Goal: Transaction & Acquisition: Purchase product/service

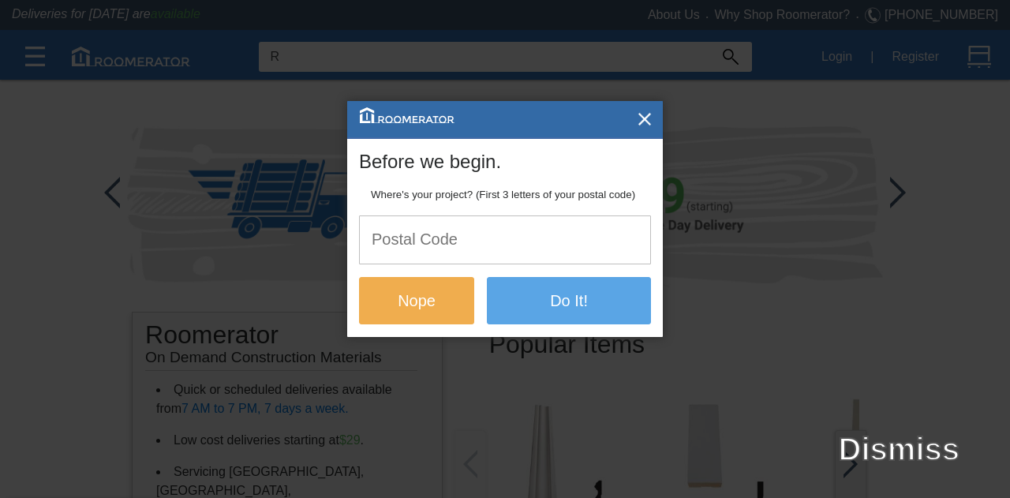
type input "R"
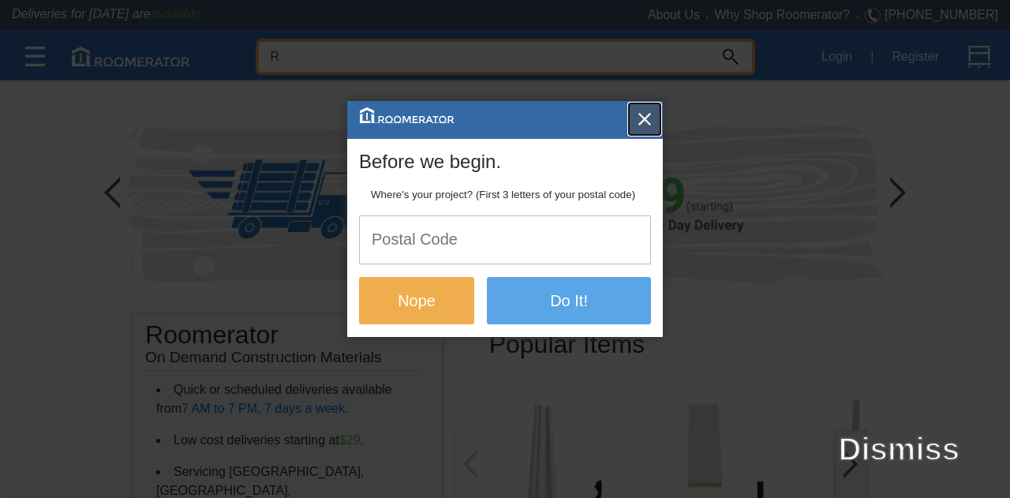
click at [634, 111] on button "button" at bounding box center [645, 119] width 32 height 32
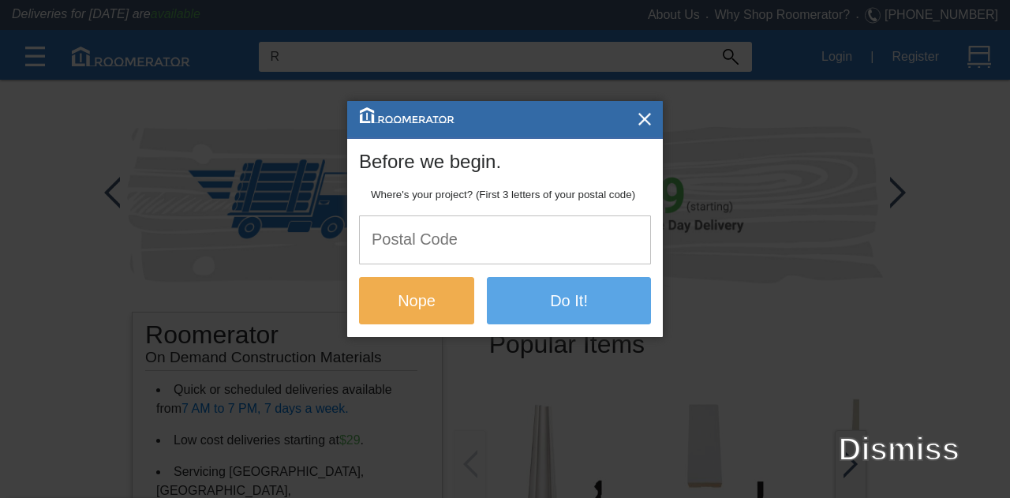
click at [639, 117] on img "button" at bounding box center [645, 119] width 16 height 16
click at [521, 236] on input "text" at bounding box center [505, 239] width 291 height 47
click at [487, 247] on input "text" at bounding box center [505, 239] width 291 height 47
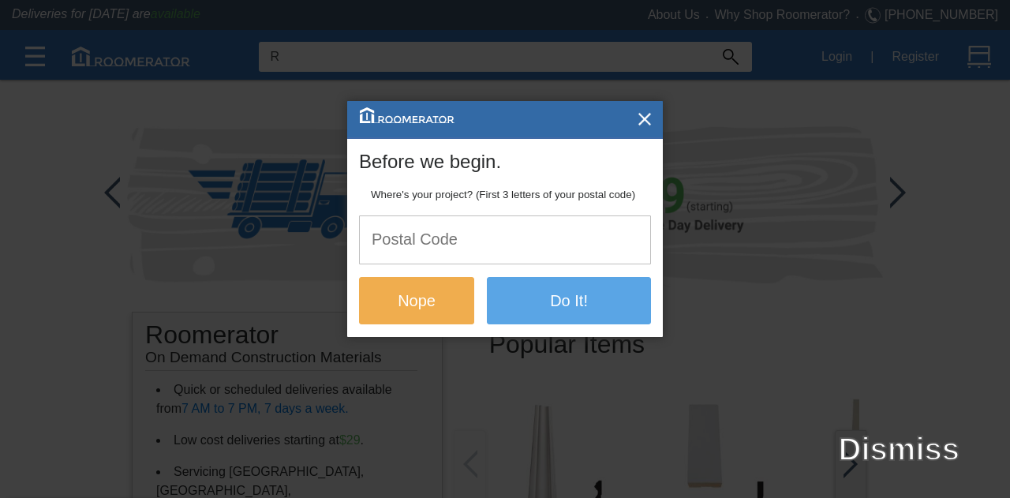
click at [492, 257] on input "text" at bounding box center [505, 239] width 291 height 47
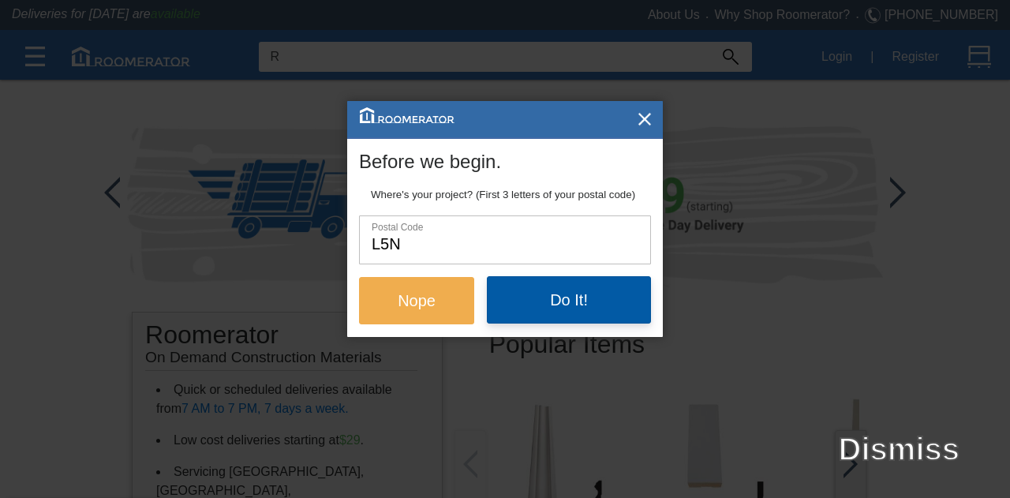
type input "L5N"
click at [526, 299] on button "Do It!" at bounding box center [569, 299] width 164 height 47
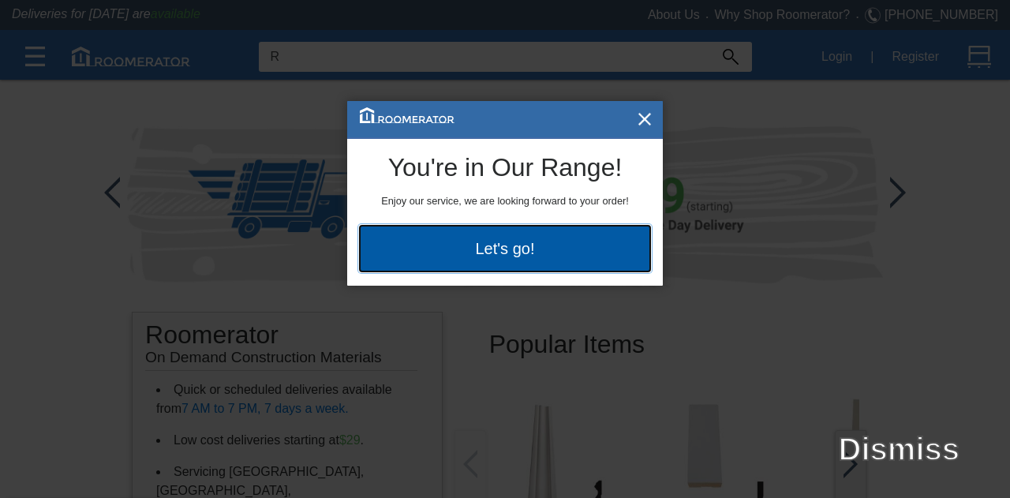
click at [541, 242] on button "Let's go!" at bounding box center [505, 248] width 292 height 47
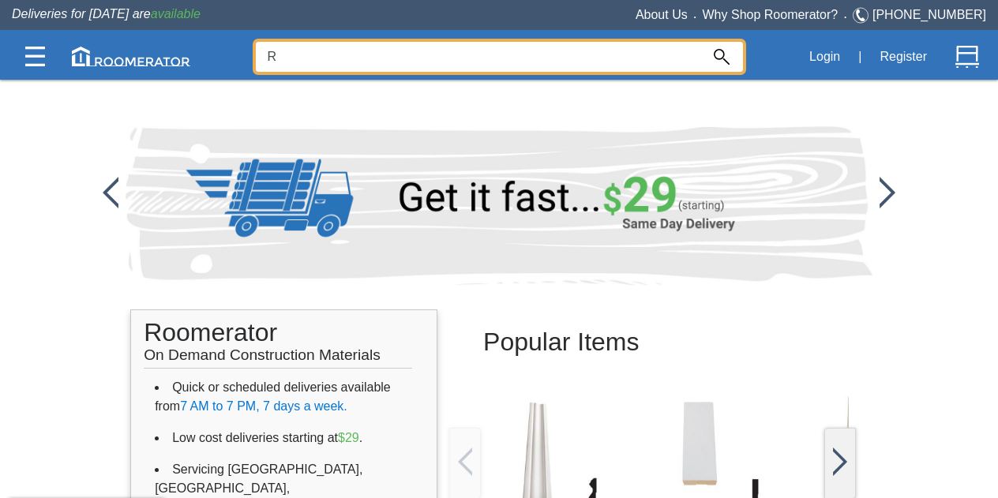
click at [388, 45] on input "R" at bounding box center [478, 57] width 444 height 30
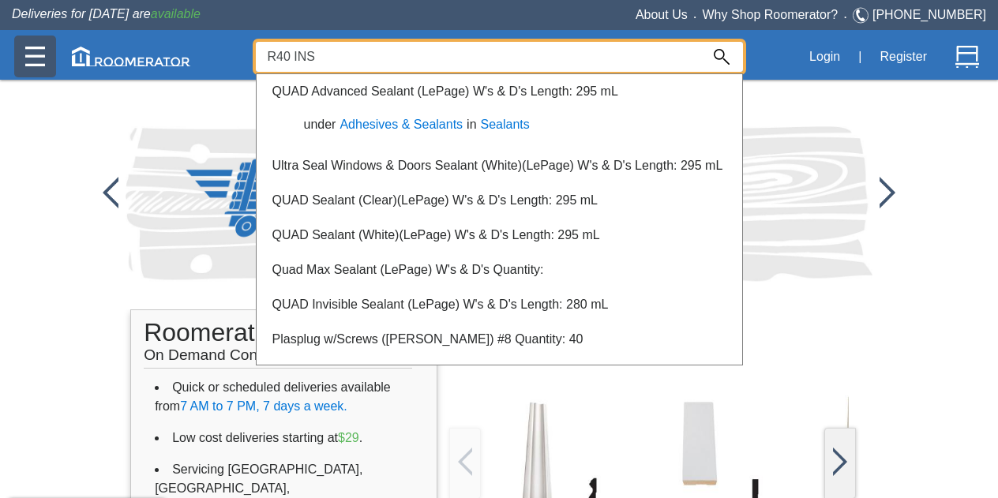
type input "R40 INS"
click at [23, 60] on div at bounding box center [35, 57] width 42 height 42
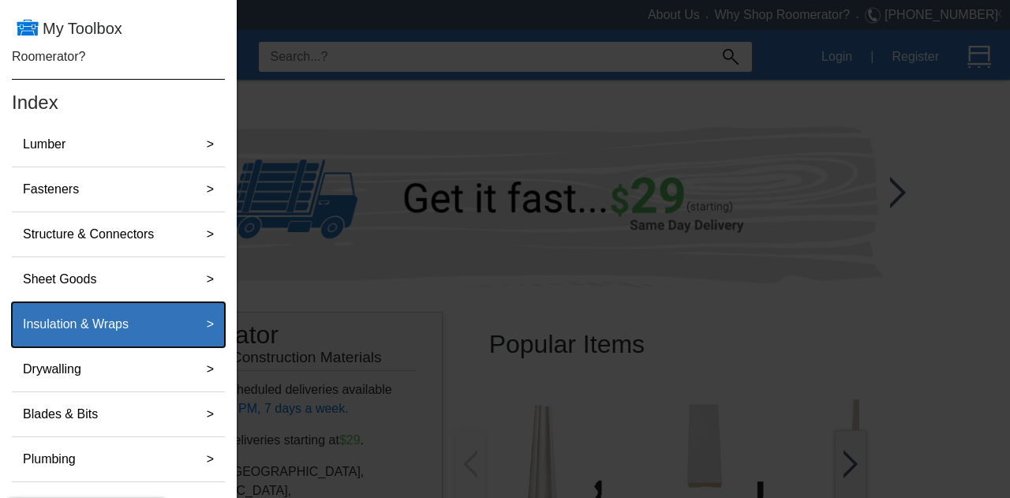
click at [123, 309] on label "Insulation & Wraps" at bounding box center [76, 325] width 118 height 32
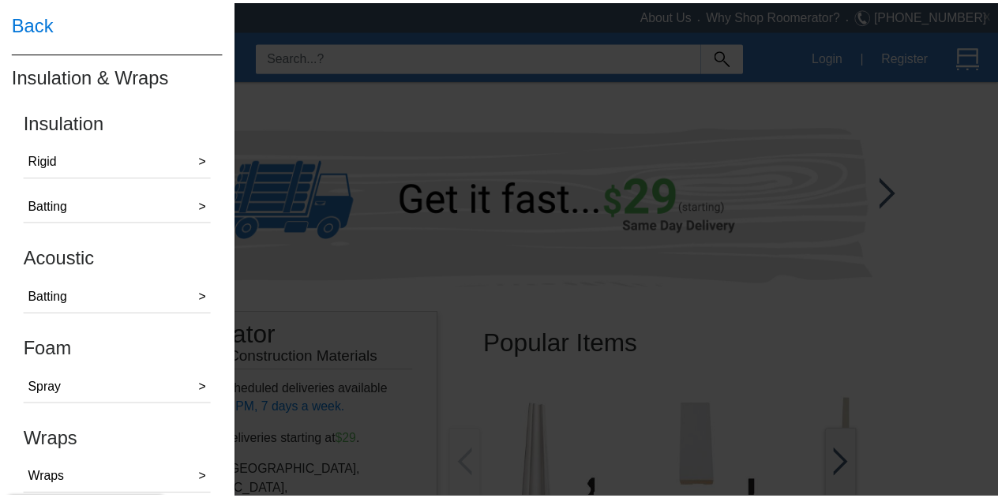
scroll to position [21, 0]
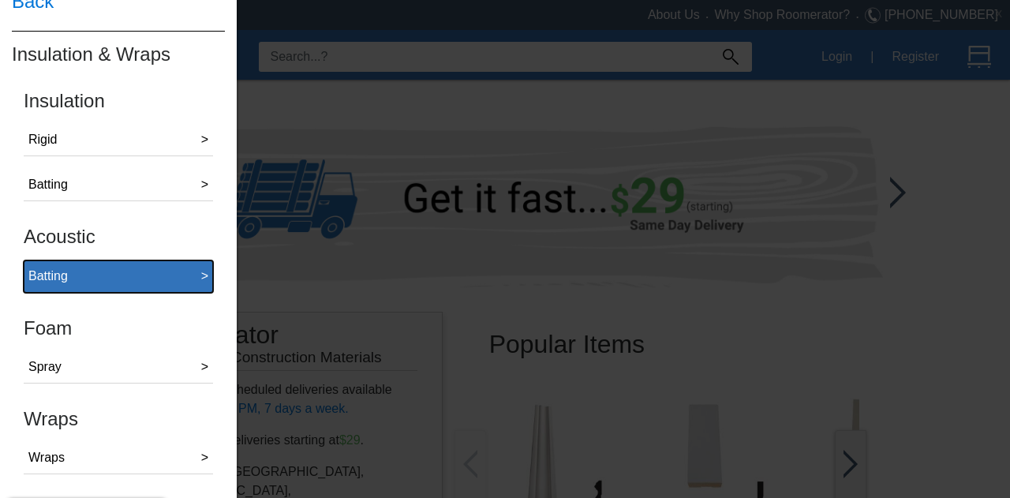
click at [171, 276] on button "Batting >" at bounding box center [118, 277] width 189 height 32
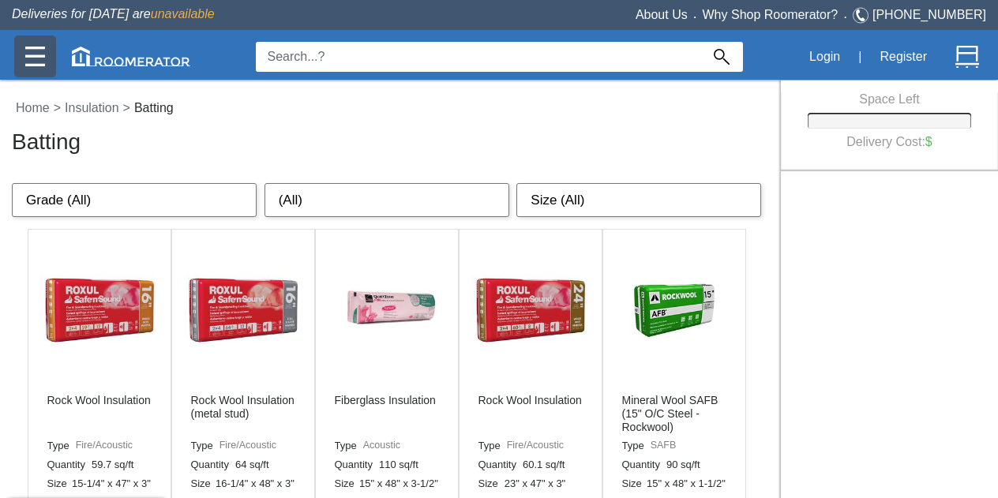
click at [33, 64] on img at bounding box center [35, 57] width 20 height 20
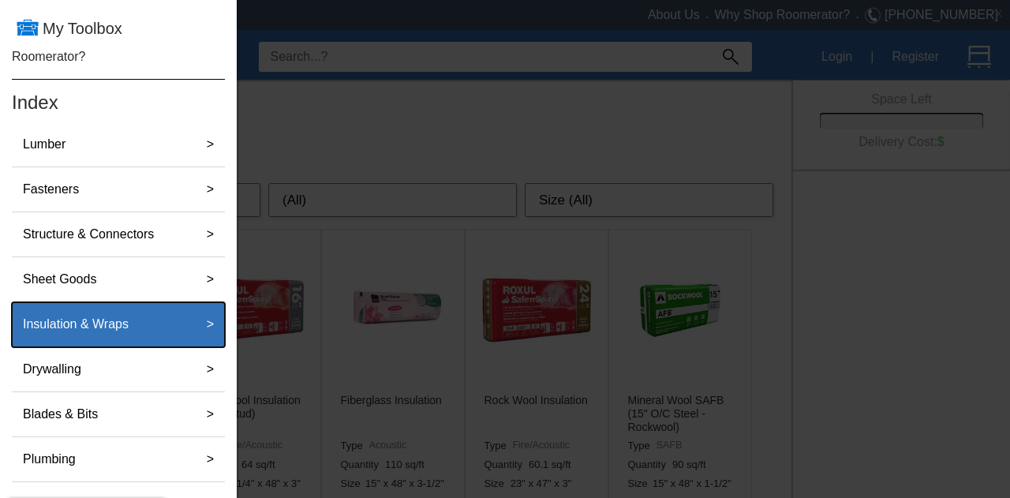
click at [170, 324] on div "Insulation & Wraps" at bounding box center [102, 325] width 170 height 32
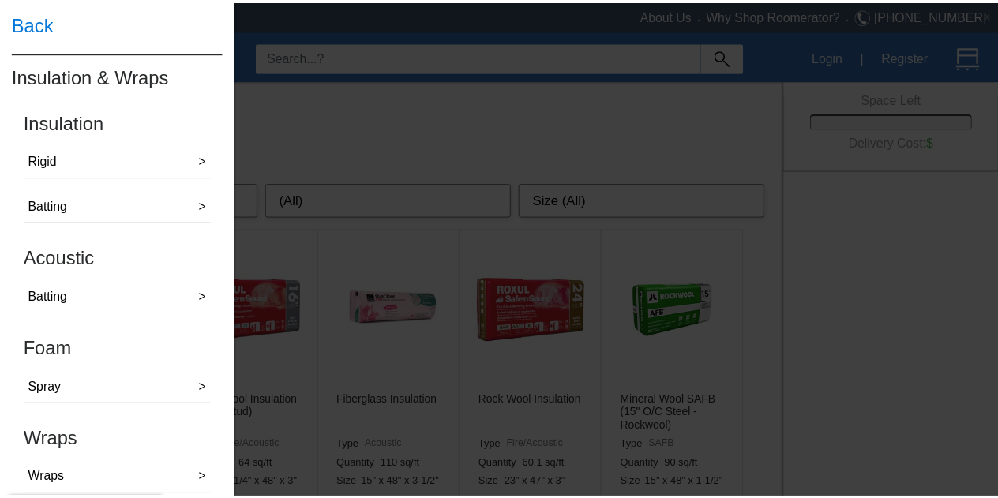
scroll to position [21, 0]
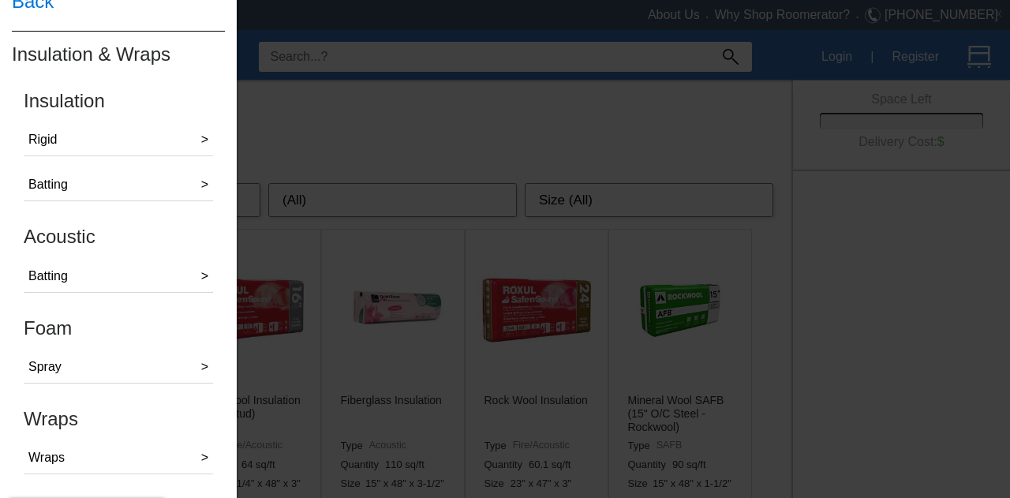
click at [104, 429] on div "Wraps Wraps >" at bounding box center [118, 454] width 189 height 91
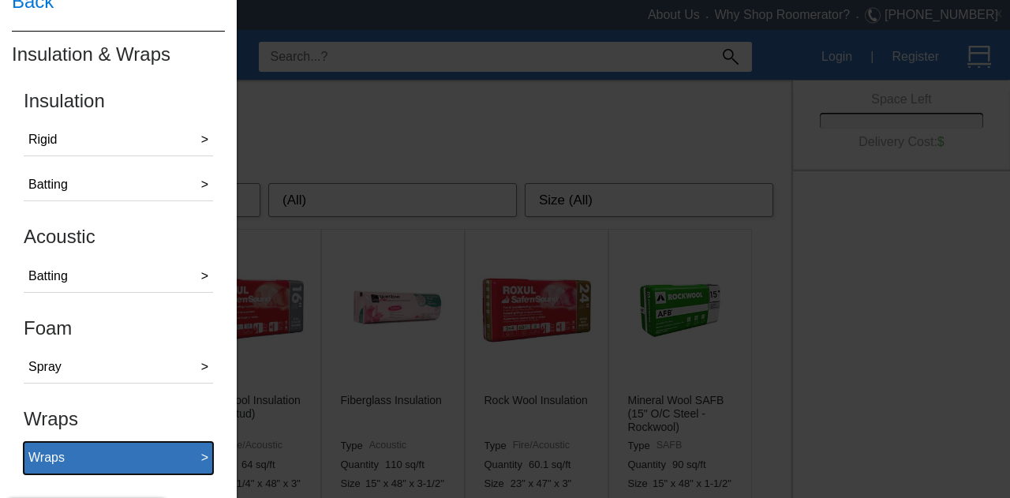
click at [54, 448] on div "Wraps" at bounding box center [46, 457] width 36 height 19
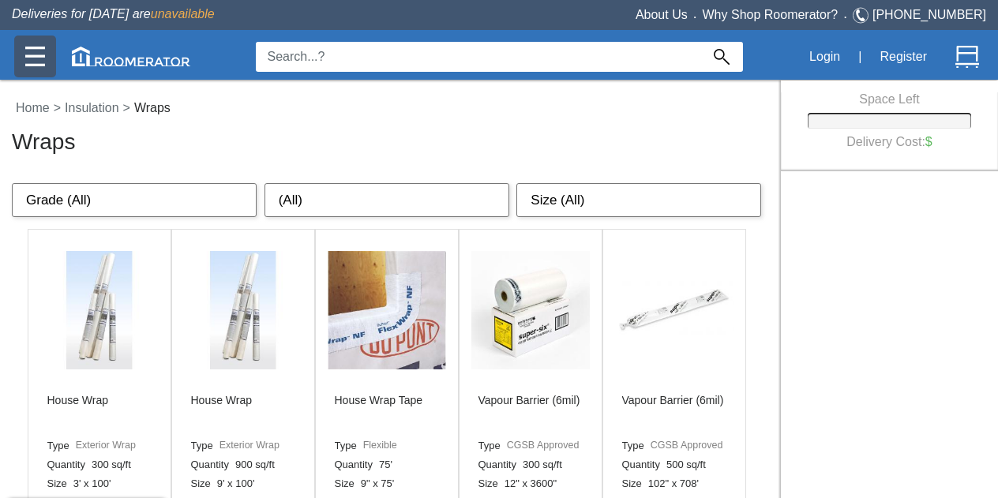
click at [30, 71] on div at bounding box center [35, 57] width 42 height 42
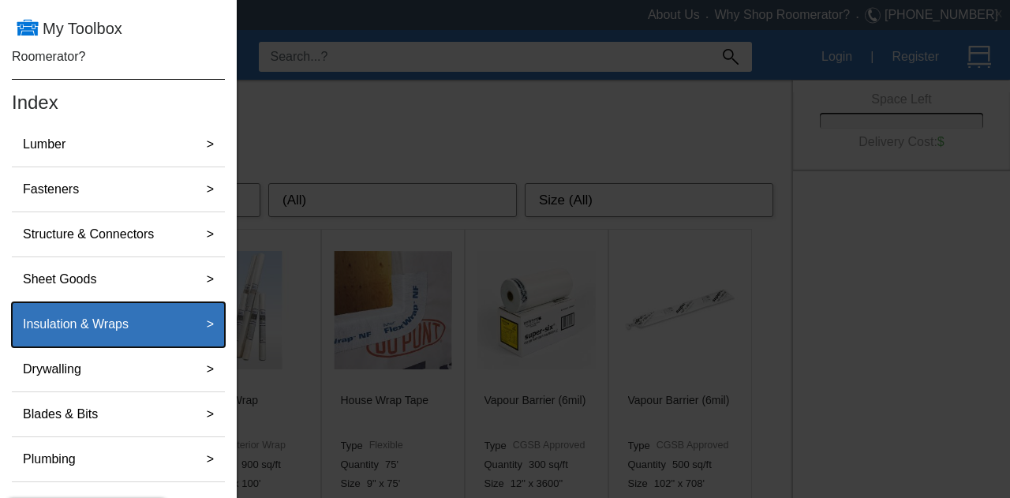
click at [173, 323] on div "Insulation & Wraps" at bounding box center [102, 325] width 170 height 32
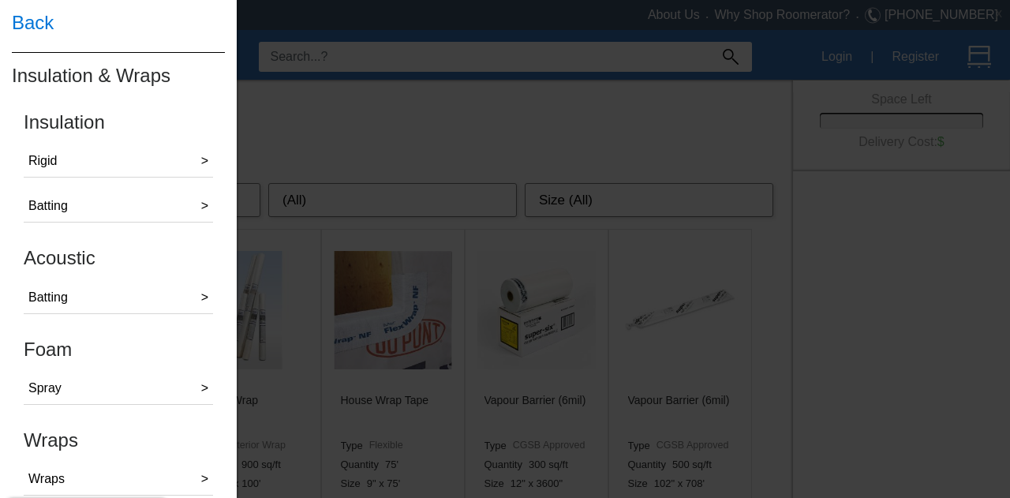
click at [78, 264] on h4 "Acoustic" at bounding box center [118, 258] width 189 height 21
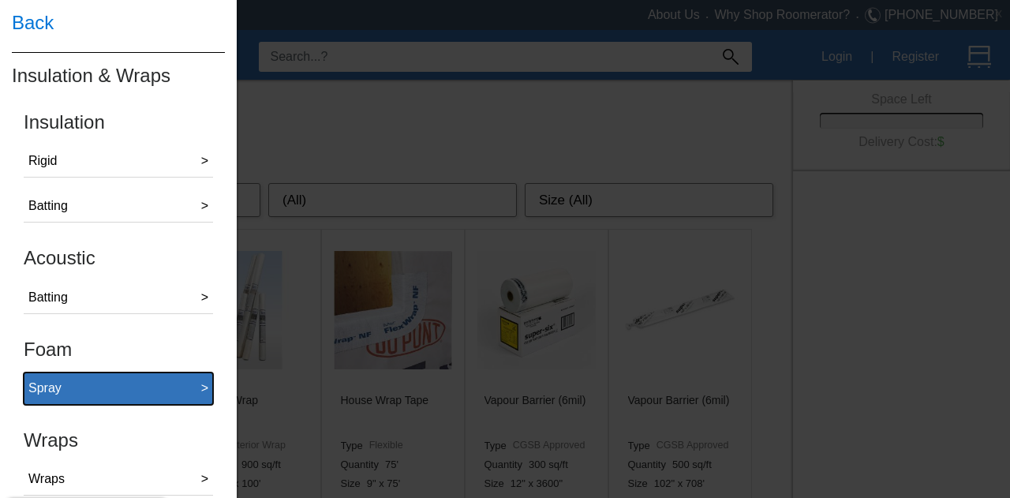
click at [69, 392] on button "Spray >" at bounding box center [118, 389] width 189 height 32
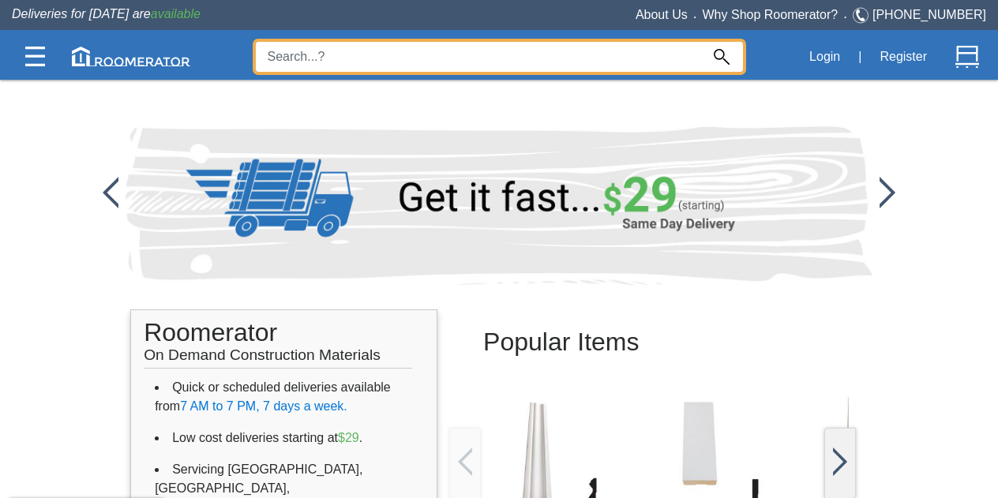
click at [344, 61] on input at bounding box center [478, 57] width 444 height 30
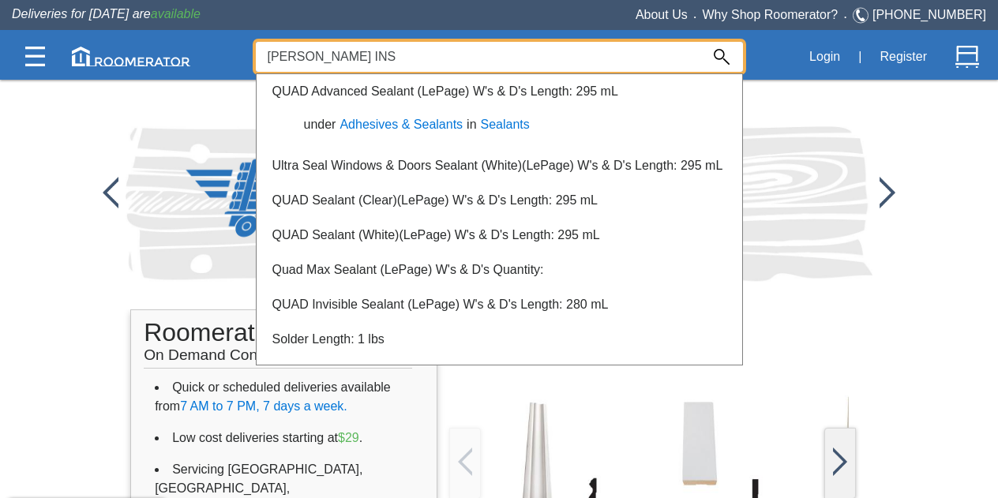
drag, startPoint x: 377, startPoint y: 61, endPoint x: 168, endPoint y: 20, distance: 213.2
click at [168, 20] on div "Deliveries for [DATE] are available About Us • Why Shop Roomerator? • [PHONE_NU…" at bounding box center [499, 40] width 998 height 80
type input "INSULATION"
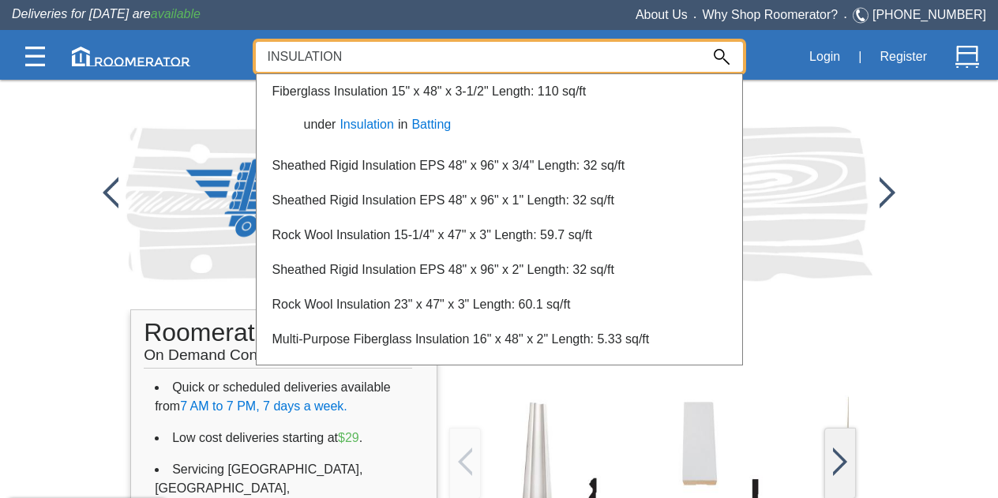
click at [594, 86] on div "Fiberglass Insulation 15" x 48" x 3-1/2" Length: 110 sq/ft under Insulation in …" at bounding box center [499, 111] width 485 height 74
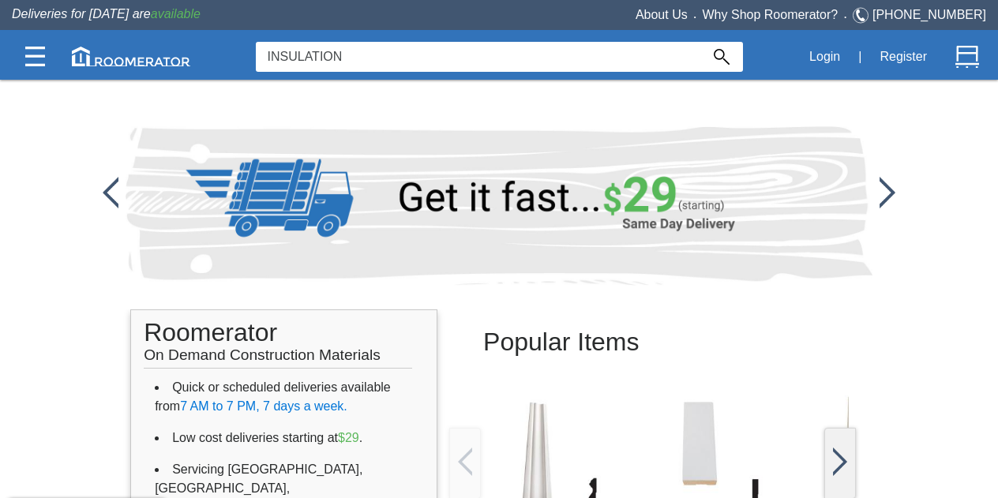
click at [647, 61] on input "INSULATION" at bounding box center [478, 57] width 444 height 30
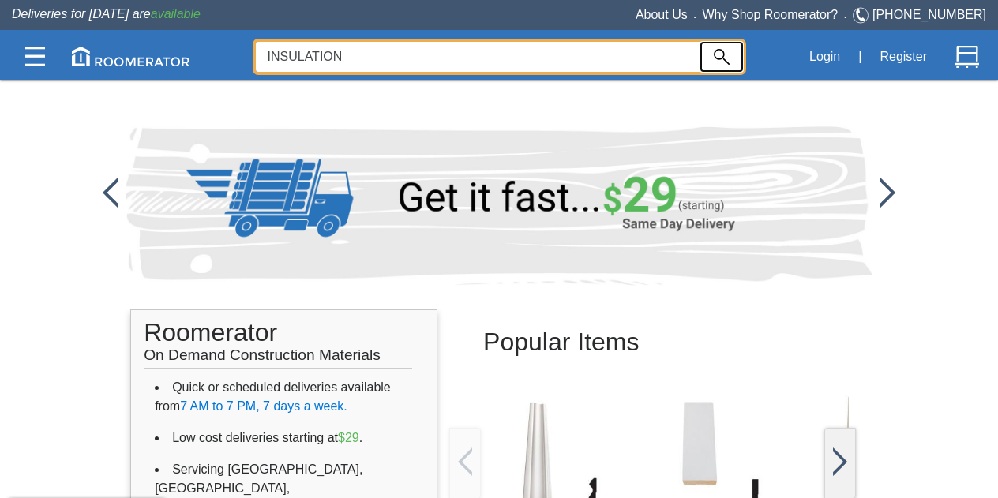
click at [726, 55] on img at bounding box center [722, 57] width 16 height 16
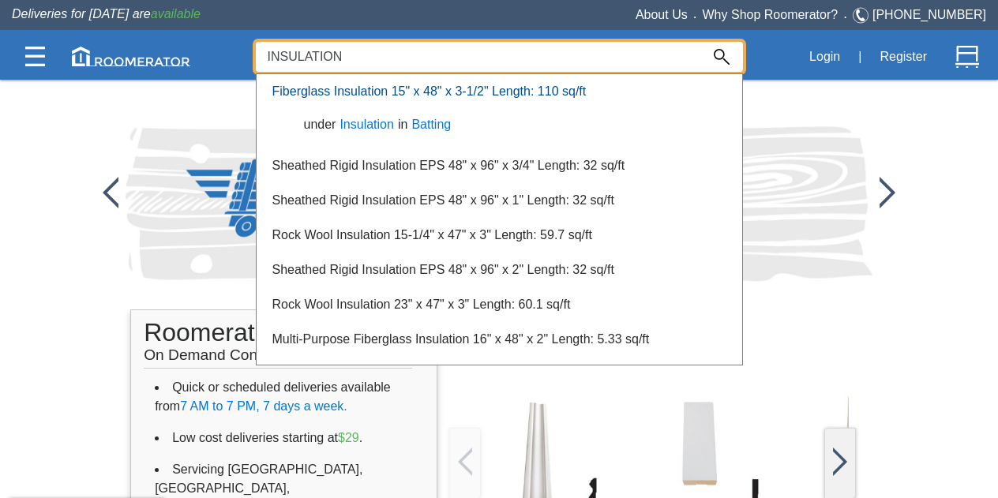
click at [451, 94] on link "Fiberglass Insulation 15" x 48" x 3-1/2" Length: 110 sq/ft" at bounding box center [429, 90] width 314 height 13
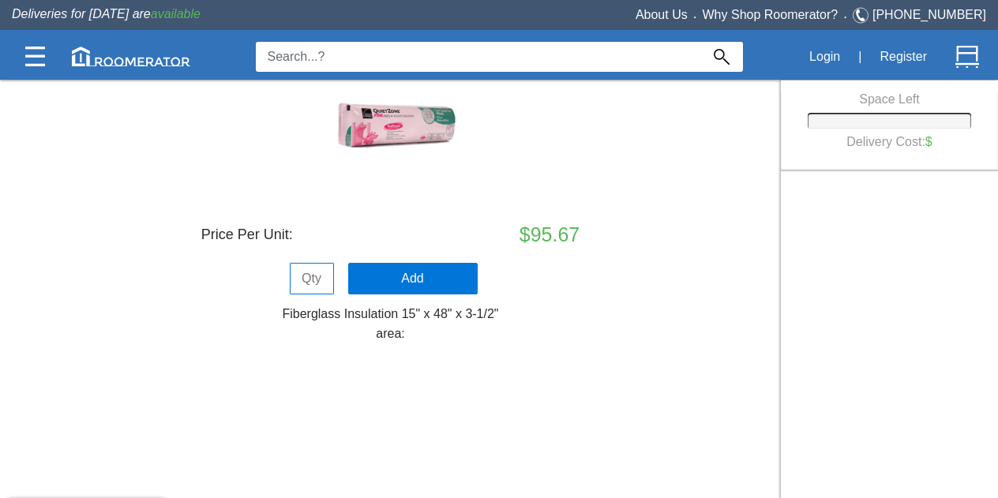
scroll to position [85, 0]
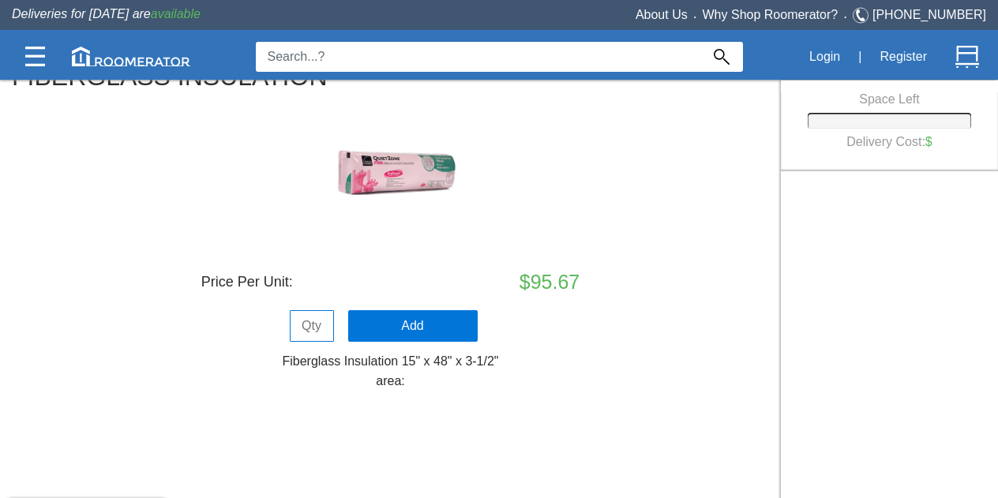
click at [440, 171] on img at bounding box center [391, 176] width 158 height 158
click at [374, 173] on img at bounding box center [391, 176] width 158 height 158
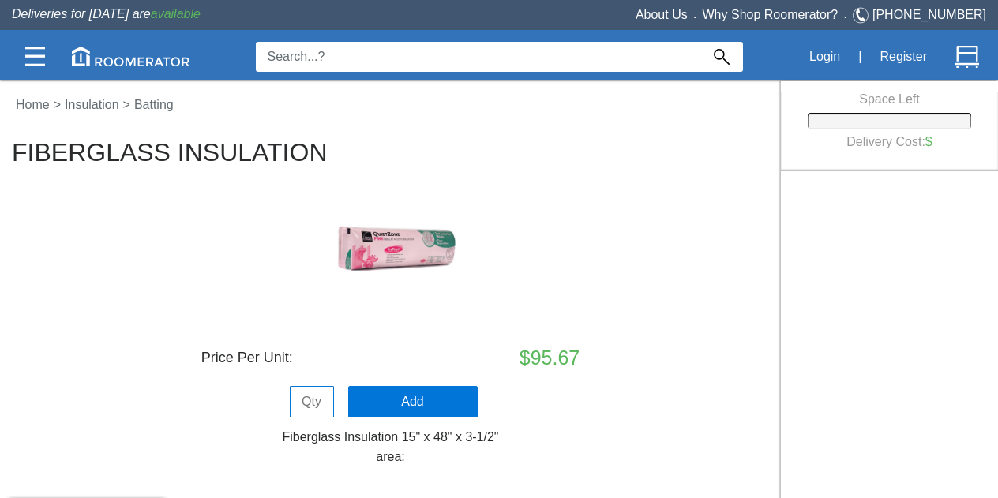
scroll to position [0, 0]
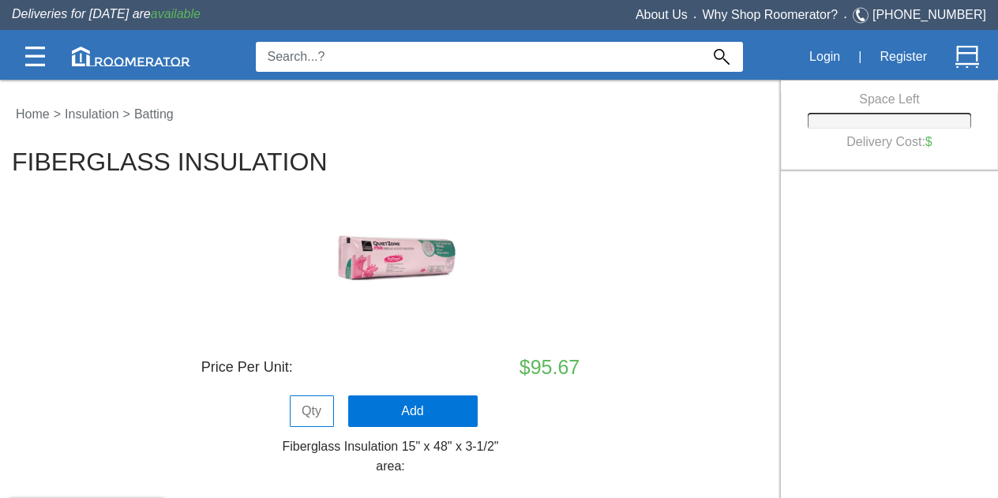
click at [359, 258] on img at bounding box center [391, 261] width 158 height 158
